Goal: Find specific page/section: Find specific page/section

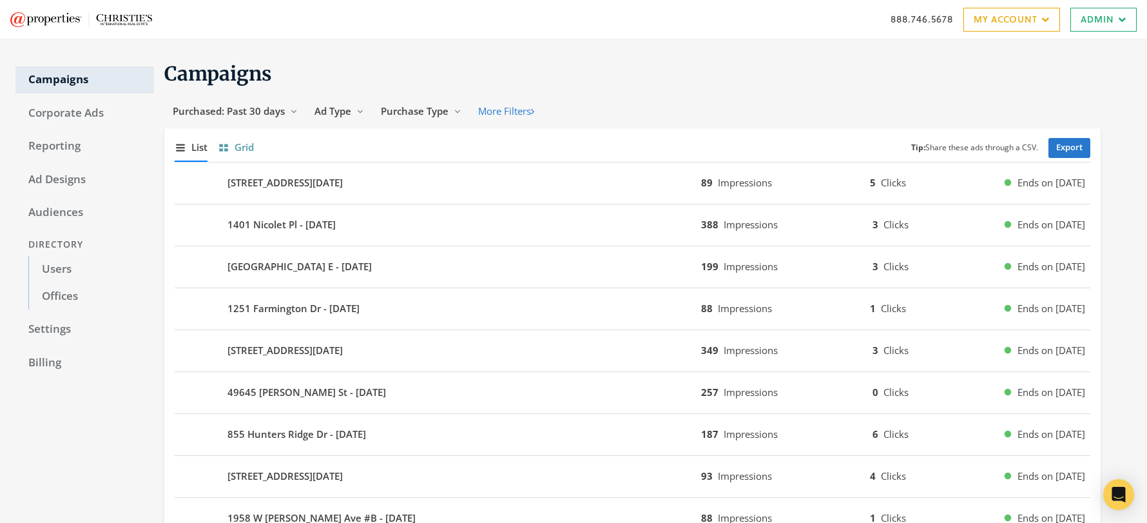
click at [237, 144] on span "Grid" at bounding box center [244, 147] width 19 height 15
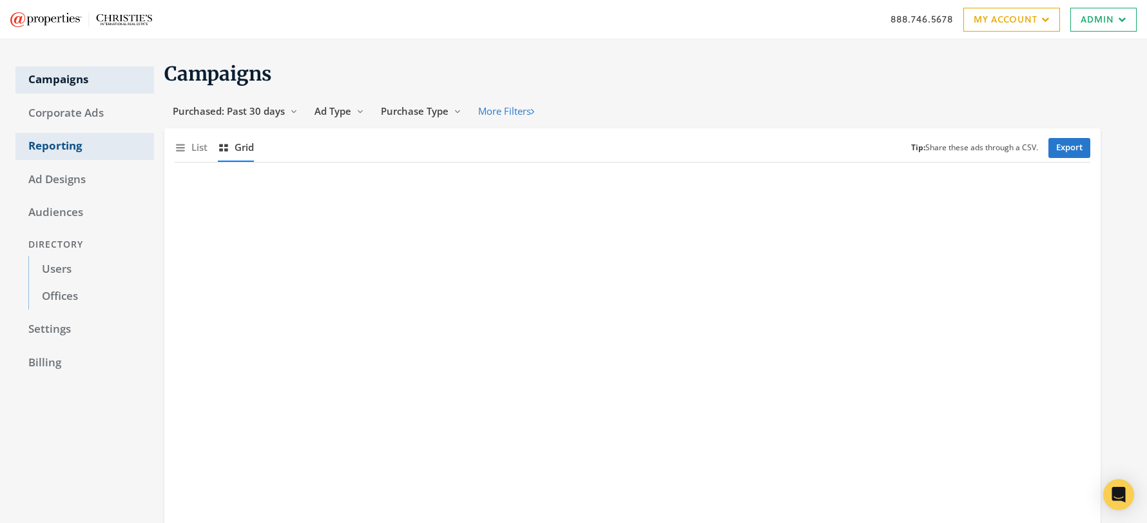
click at [54, 139] on link "Reporting" at bounding box center [84, 146] width 139 height 27
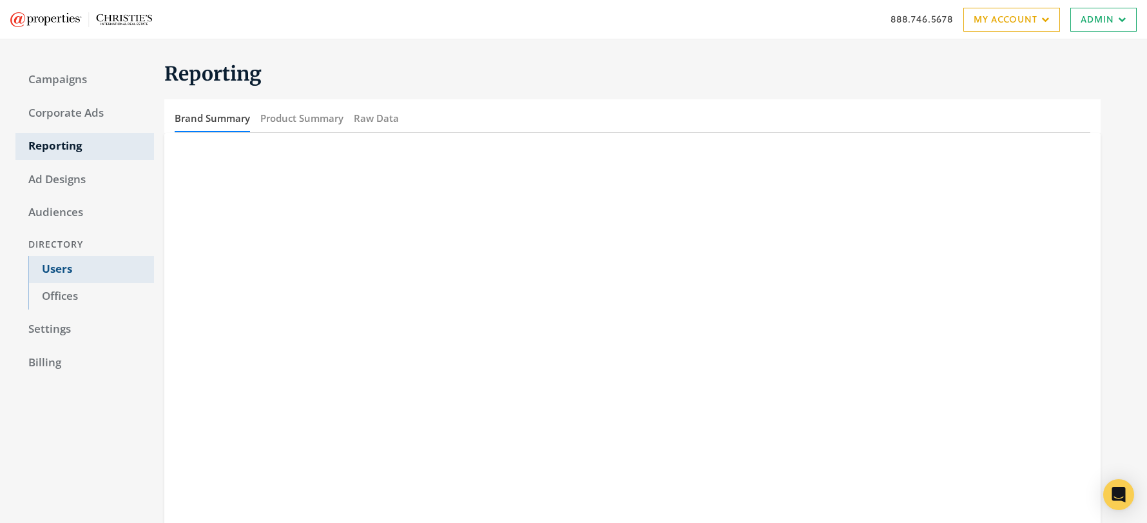
click at [59, 267] on link "Users" at bounding box center [91, 269] width 126 height 27
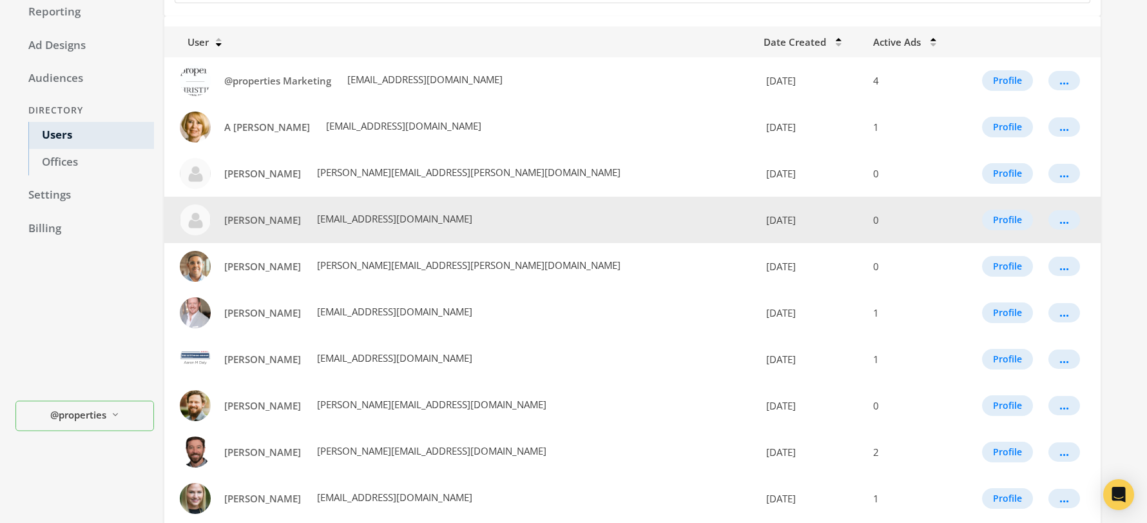
scroll to position [48, 0]
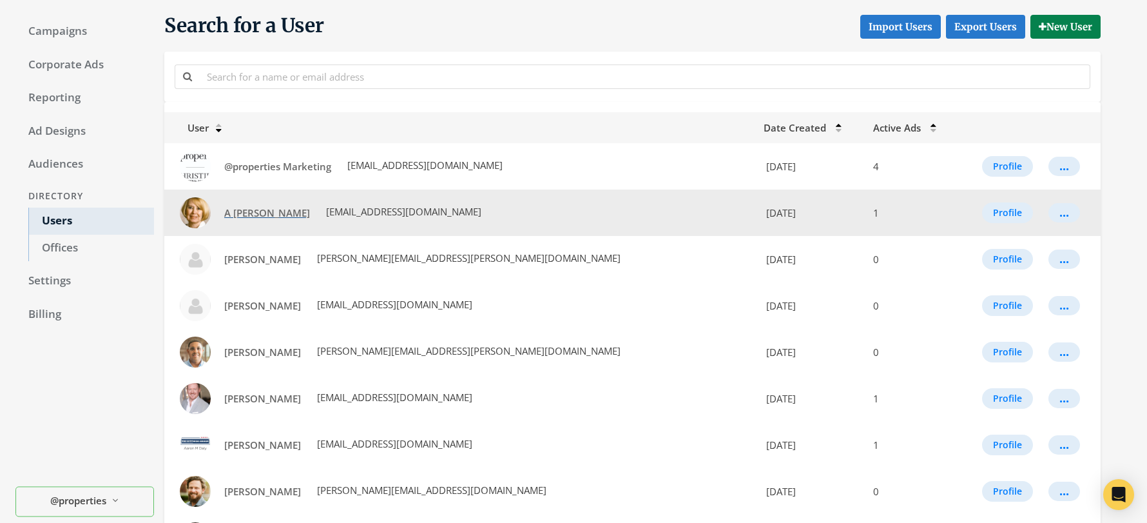
click at [254, 208] on span "A [PERSON_NAME]" at bounding box center [267, 212] width 86 height 13
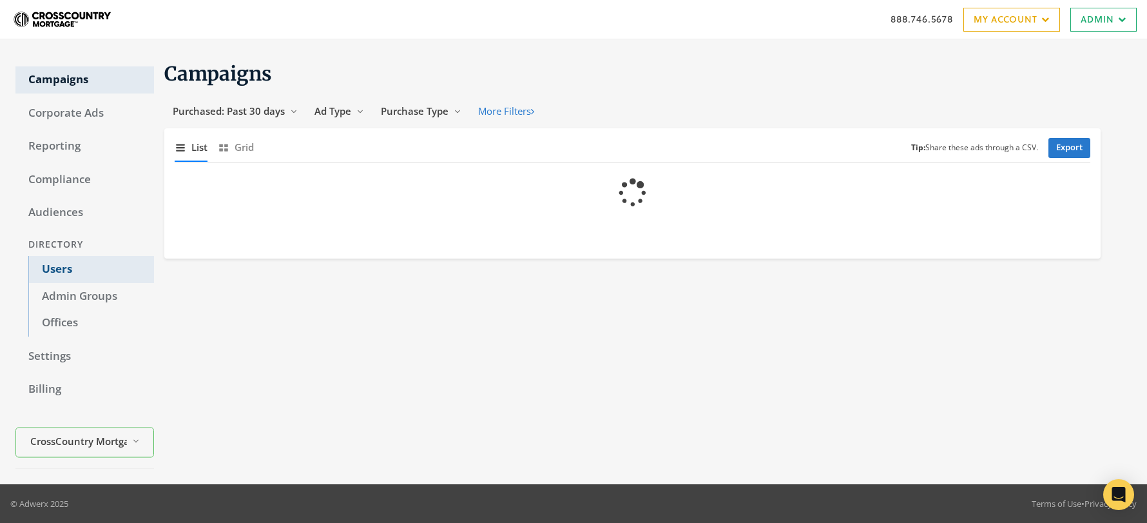
click at [57, 266] on link "Users" at bounding box center [91, 269] width 126 height 27
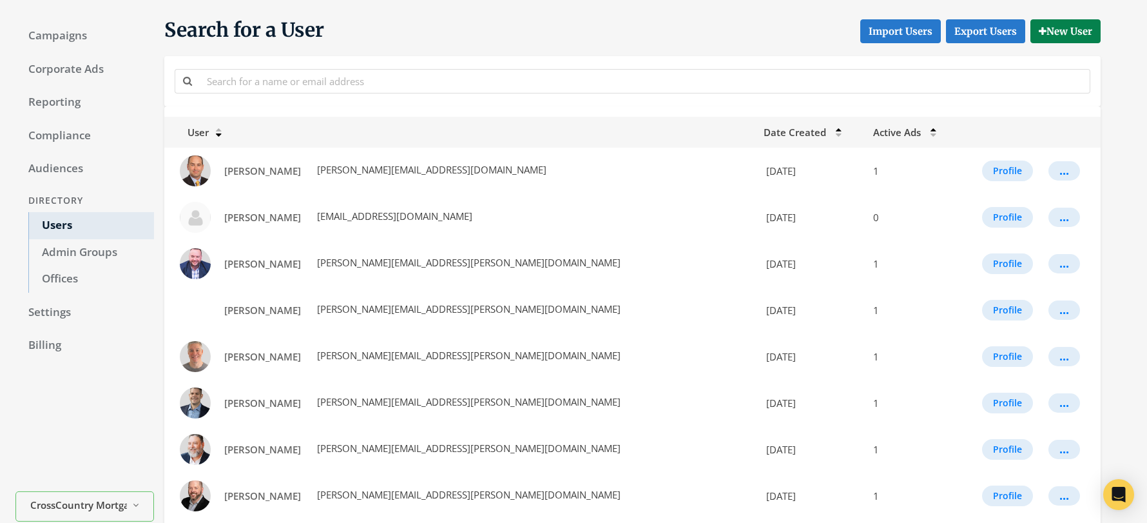
scroll to position [46, 0]
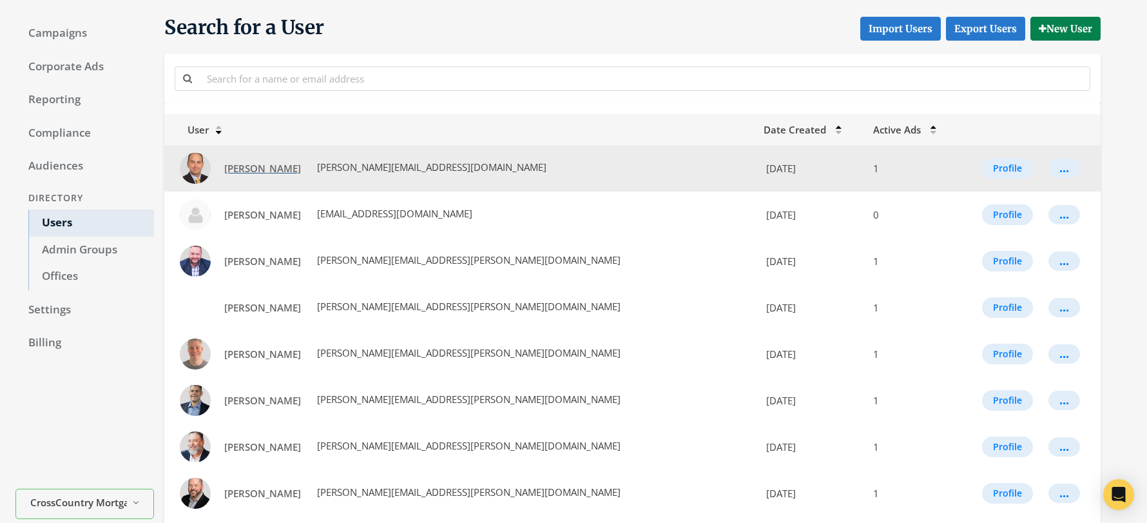
click at [259, 168] on span "Aaron Abed" at bounding box center [262, 168] width 77 height 13
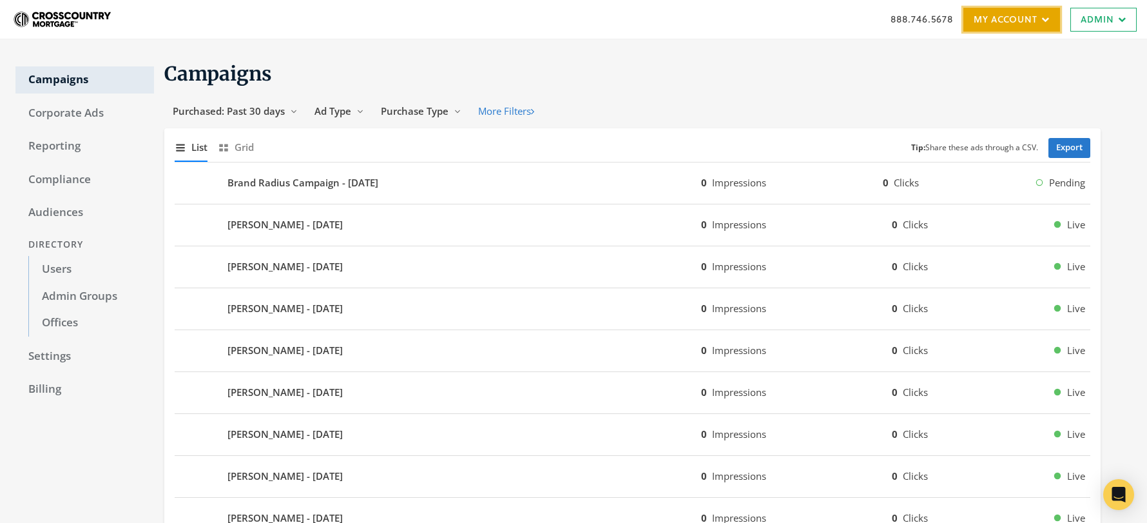
click at [1015, 21] on link "My Account" at bounding box center [1012, 20] width 97 height 24
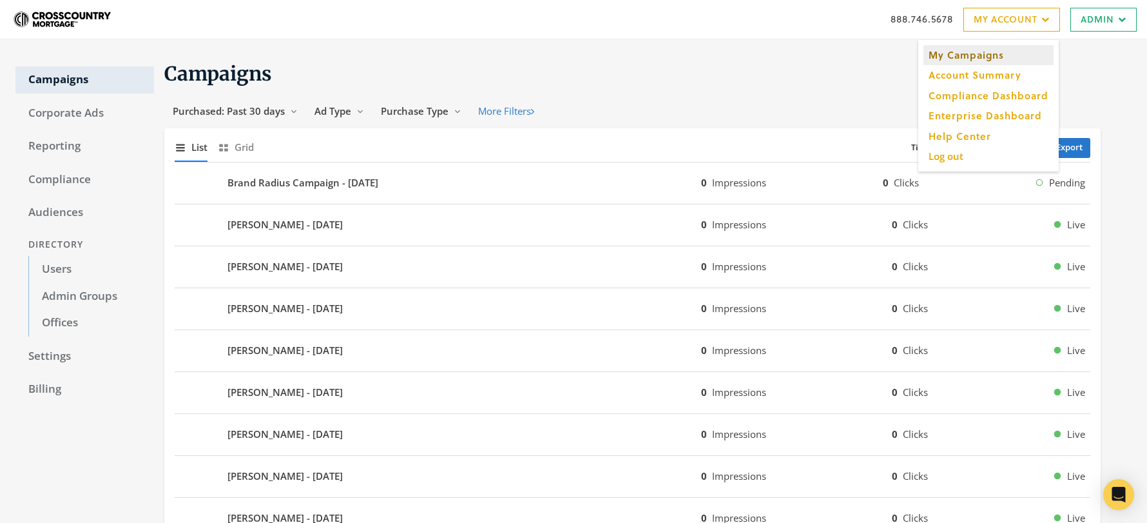
click at [975, 54] on link "My Campaigns" at bounding box center [989, 55] width 130 height 20
